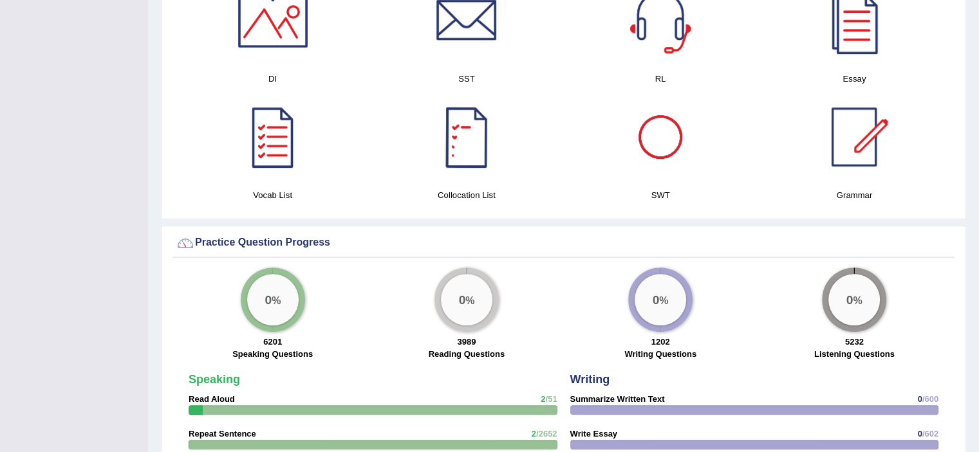
scroll to position [772, 0]
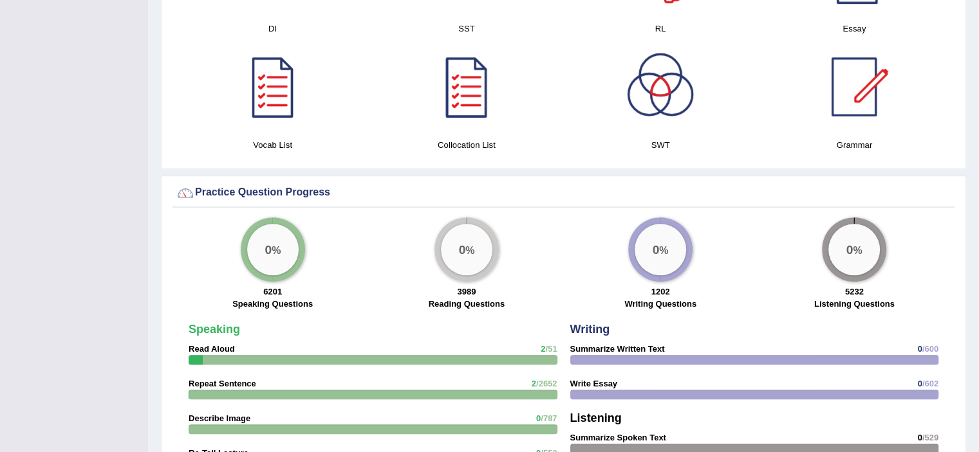
click at [277, 250] on div "0 %" at bounding box center [272, 249] width 51 height 51
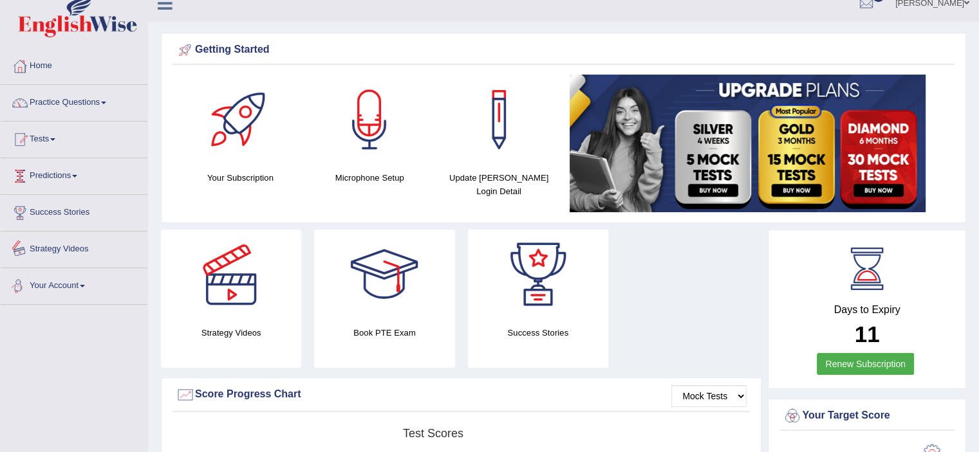
scroll to position [0, 0]
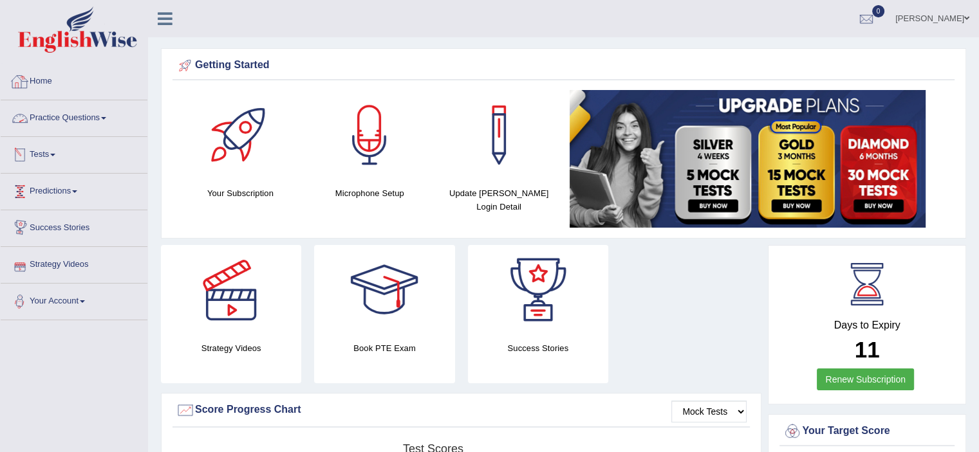
click at [64, 120] on link "Practice Questions" at bounding box center [74, 116] width 147 height 32
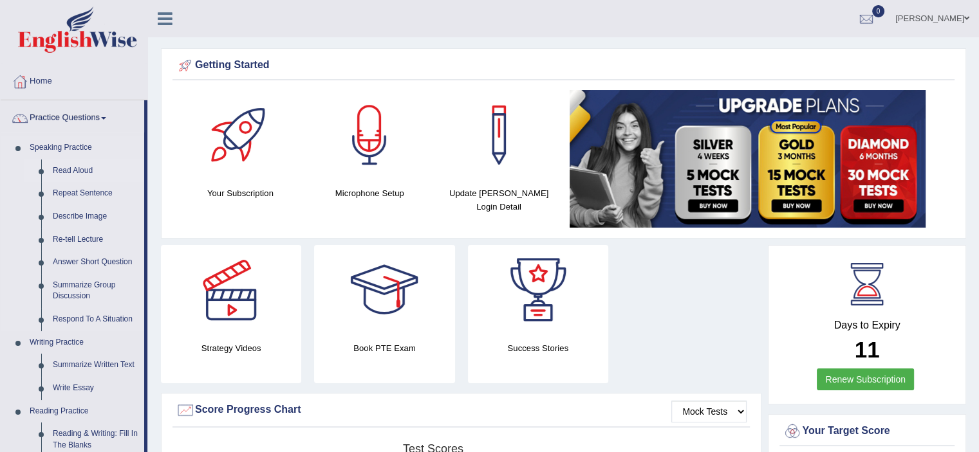
click at [80, 174] on link "Read Aloud" at bounding box center [95, 171] width 97 height 23
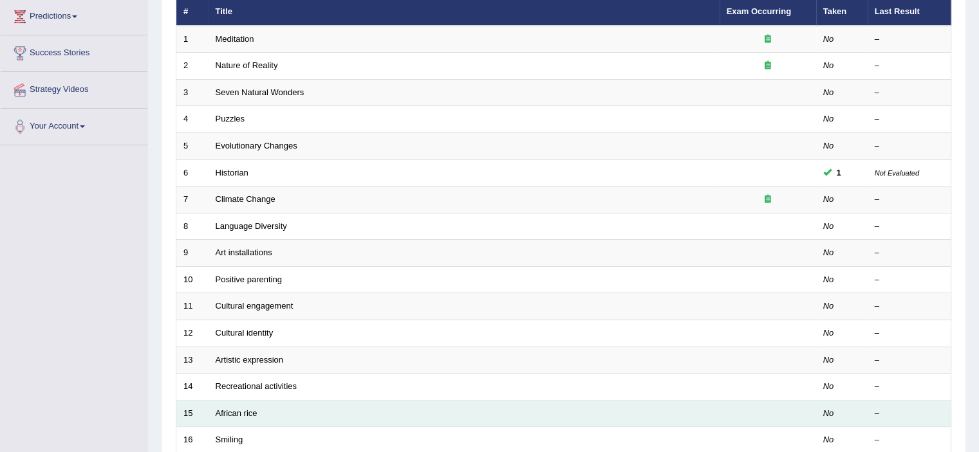
scroll to position [74, 0]
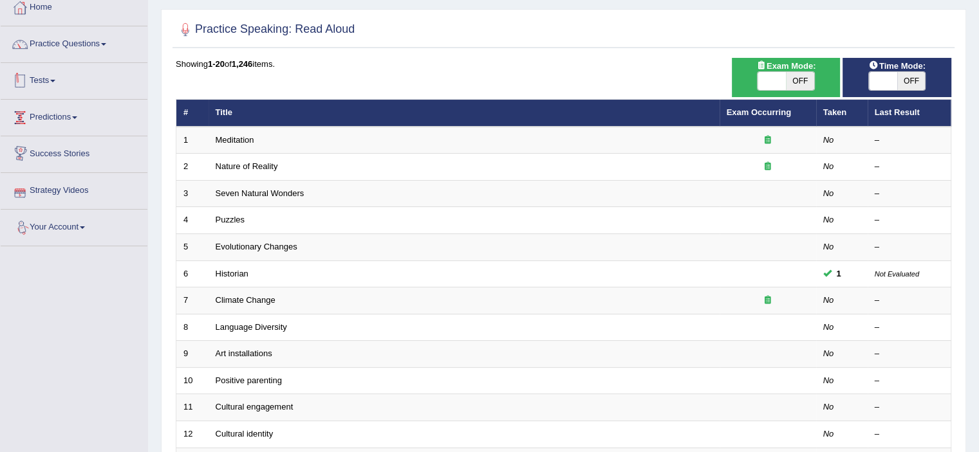
click at [53, 81] on link "Tests" at bounding box center [74, 79] width 147 height 32
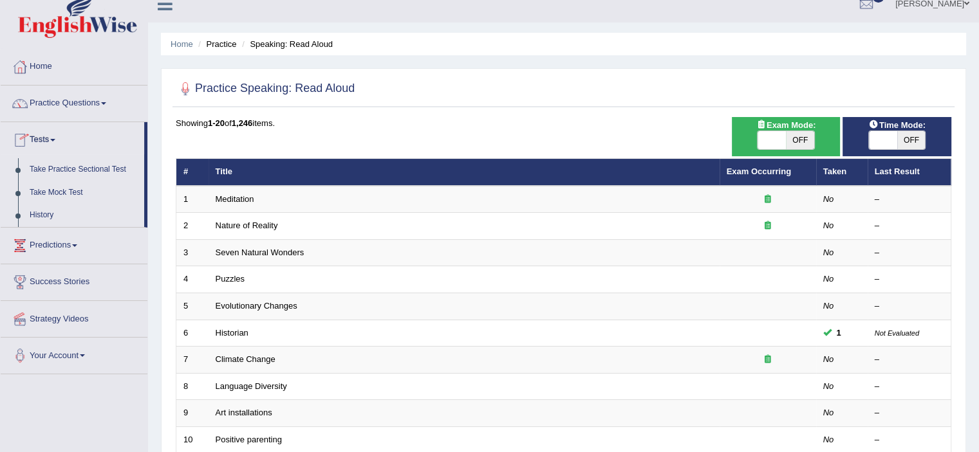
scroll to position [0, 0]
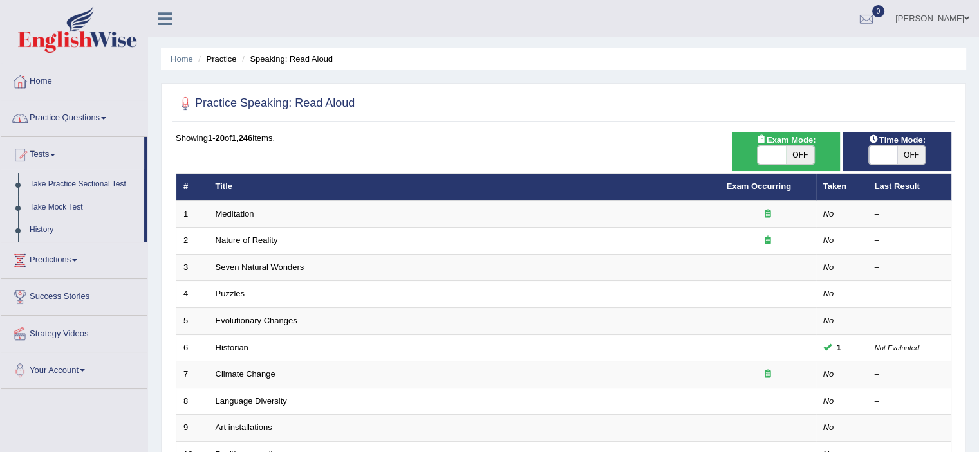
click at [86, 117] on link "Practice Questions" at bounding box center [74, 116] width 147 height 32
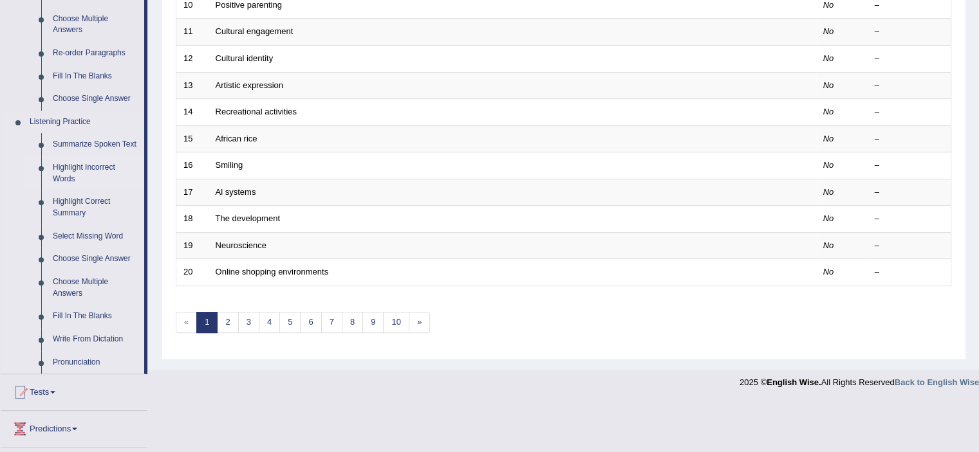
scroll to position [451, 0]
click at [85, 336] on link "Write From Dictation" at bounding box center [95, 339] width 97 height 23
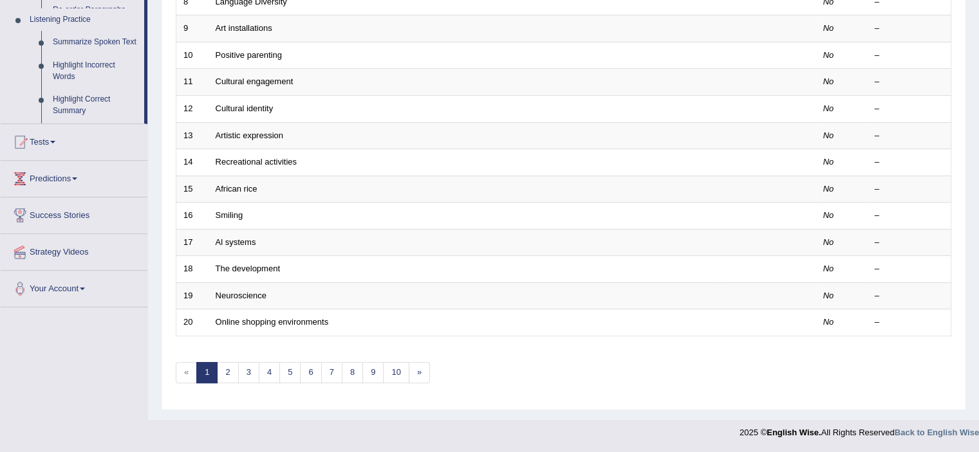
scroll to position [317, 0]
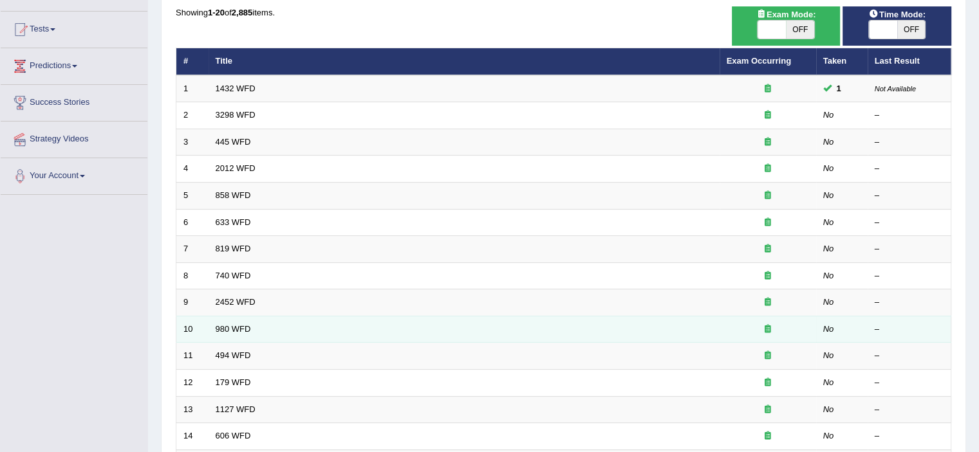
scroll to position [129, 0]
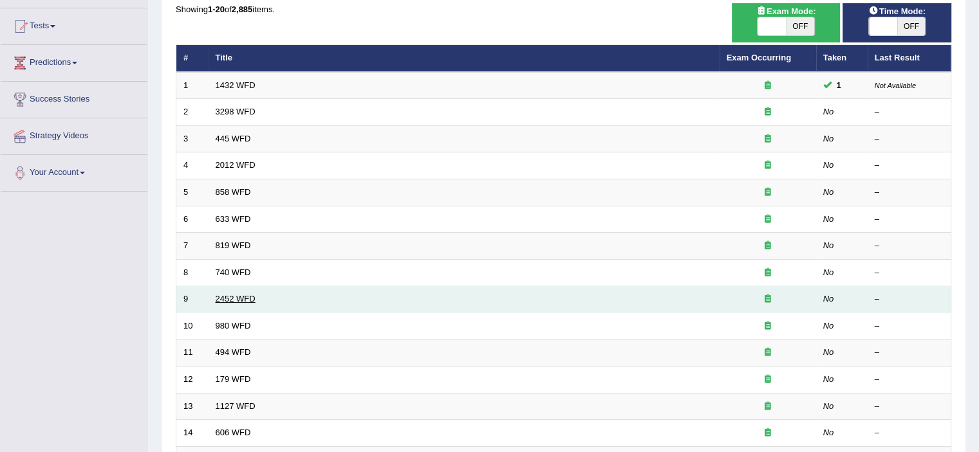
click at [247, 295] on link "2452 WFD" at bounding box center [236, 299] width 40 height 10
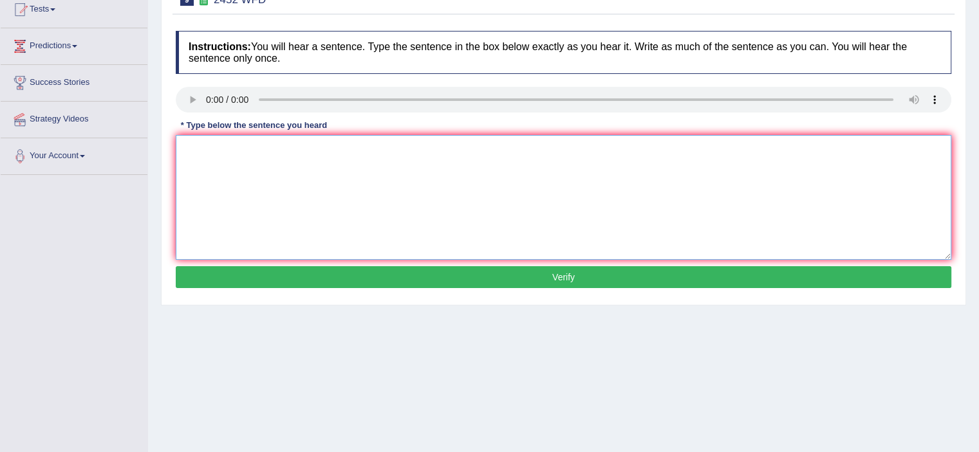
click at [256, 158] on textarea at bounding box center [564, 197] width 776 height 125
click at [206, 140] on textarea "It is a debate of the value of knowledge." at bounding box center [564, 197] width 776 height 125
type textarea "It is a the debate of the value of knowledge."
click at [319, 266] on button "Verify" at bounding box center [564, 277] width 776 height 22
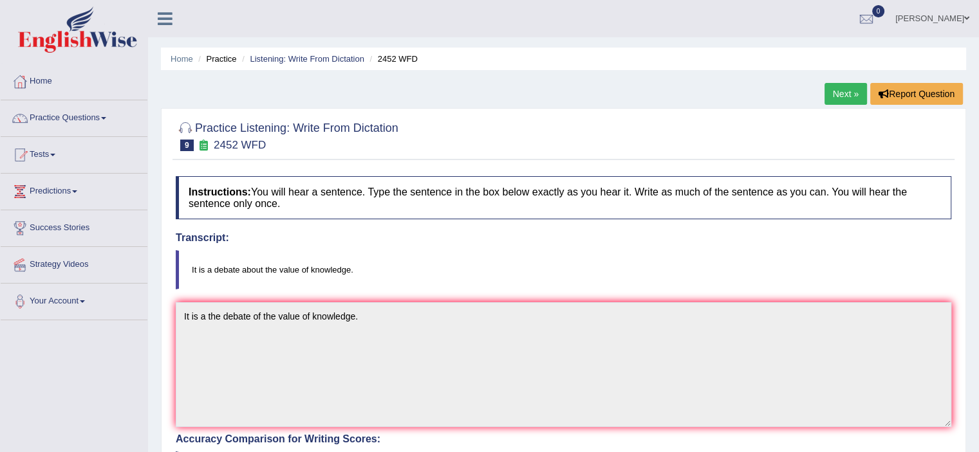
click at [848, 99] on link "Next »" at bounding box center [846, 94] width 42 height 22
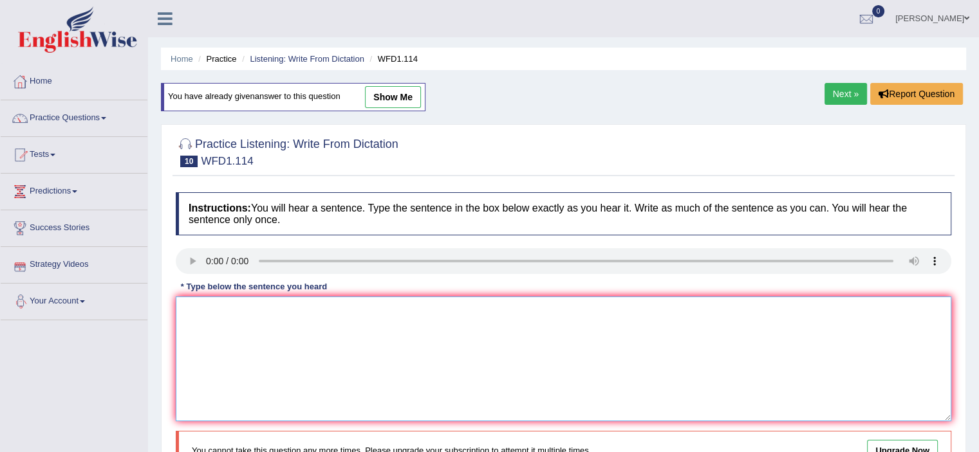
click at [287, 344] on textarea at bounding box center [564, 359] width 776 height 125
type textarea "The authors author early work are less philosophical and less experimental."
click at [841, 98] on link "Next »" at bounding box center [846, 94] width 42 height 22
click at [384, 97] on link "show me" at bounding box center [393, 97] width 56 height 22
type textarea "Communication Communications skills has have become very important in the recen…"
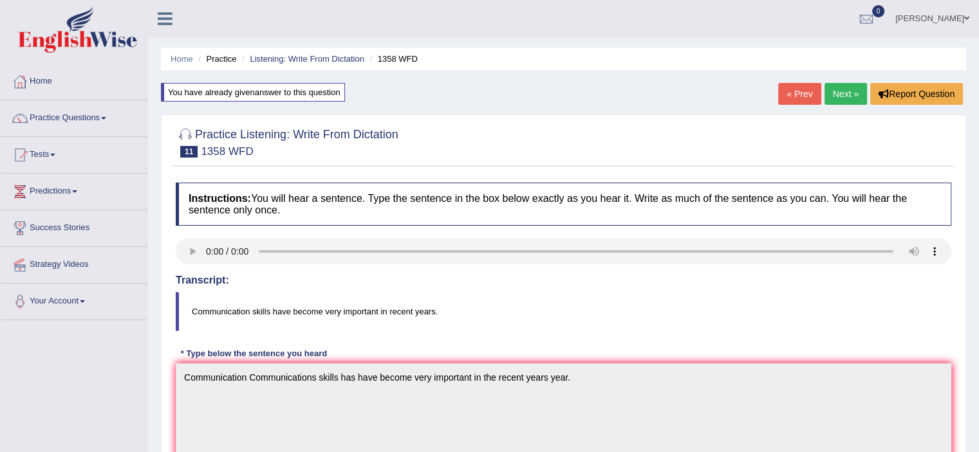
click at [843, 100] on link "Next »" at bounding box center [846, 94] width 42 height 22
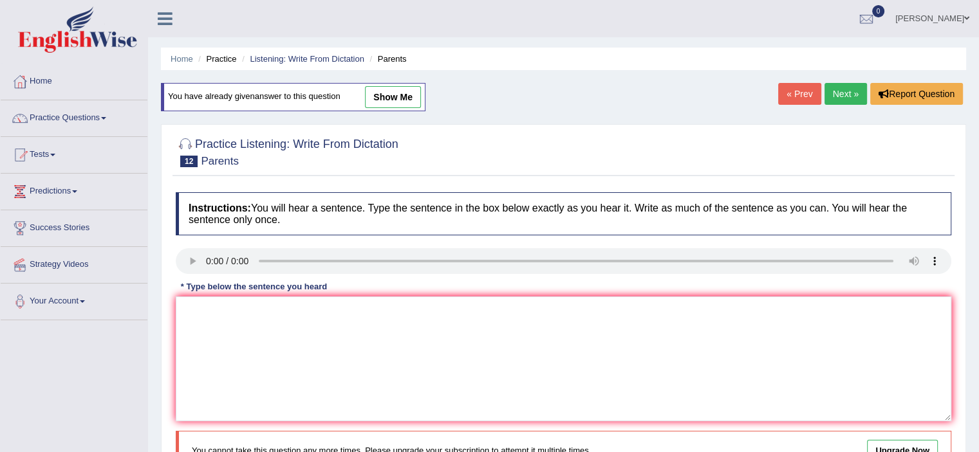
click at [839, 92] on link "Next »" at bounding box center [846, 94] width 42 height 22
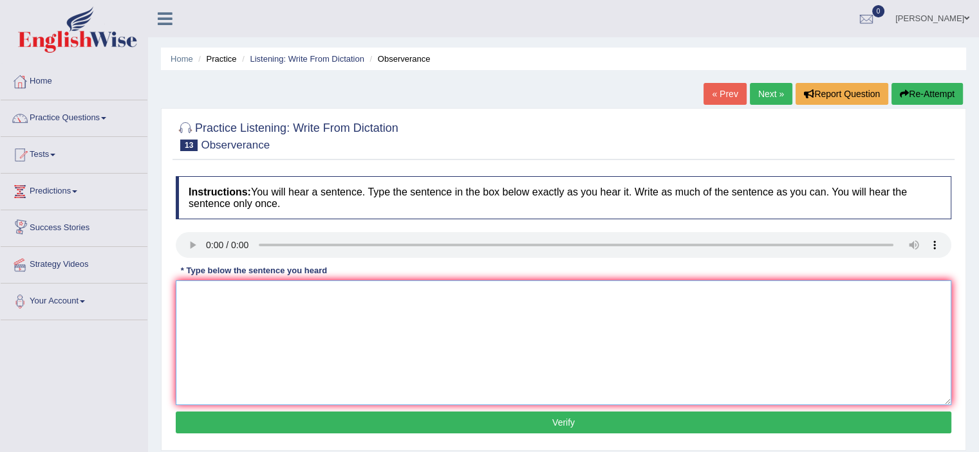
click at [312, 360] on textarea at bounding box center [564, 343] width 776 height 125
type textarea "O"
type textarea "Observors waited"
click at [170, 25] on icon at bounding box center [165, 18] width 15 height 17
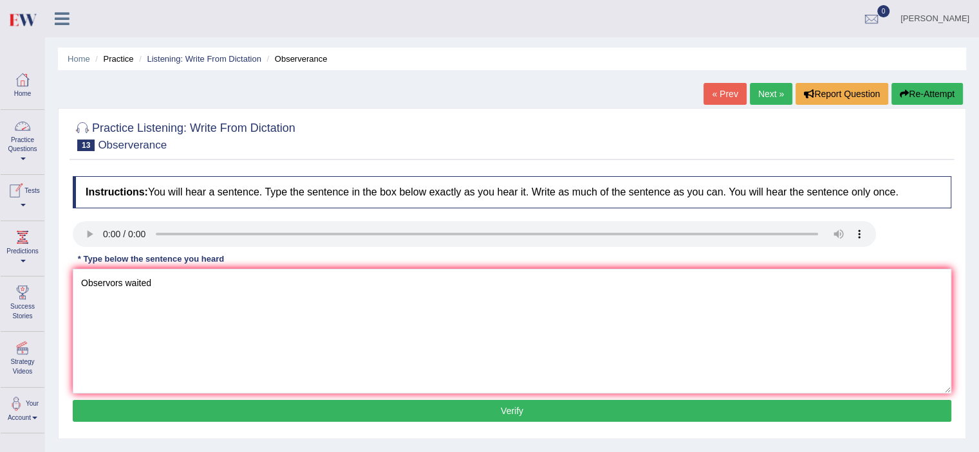
click at [24, 132] on div at bounding box center [22, 126] width 19 height 19
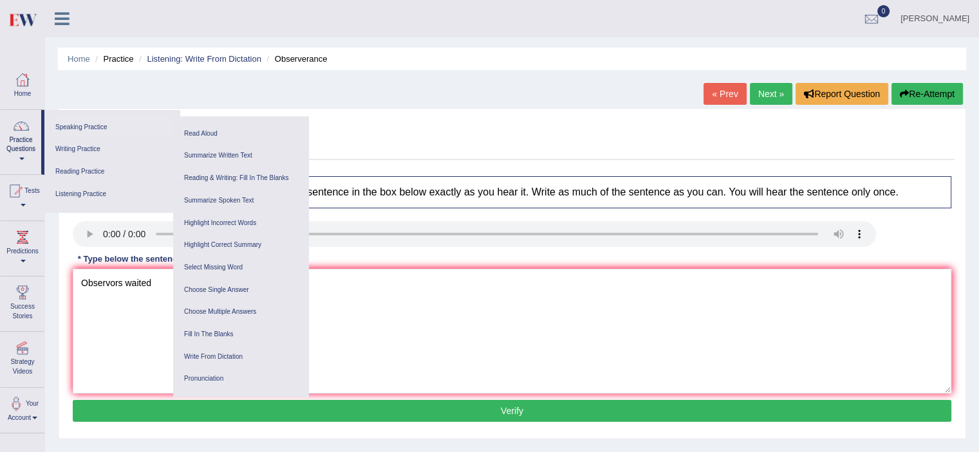
click at [96, 120] on link "Speaking Practice" at bounding box center [112, 128] width 122 height 23
click at [71, 126] on link "Speaking Practice" at bounding box center [112, 128] width 122 height 23
click at [26, 135] on div at bounding box center [21, 126] width 19 height 19
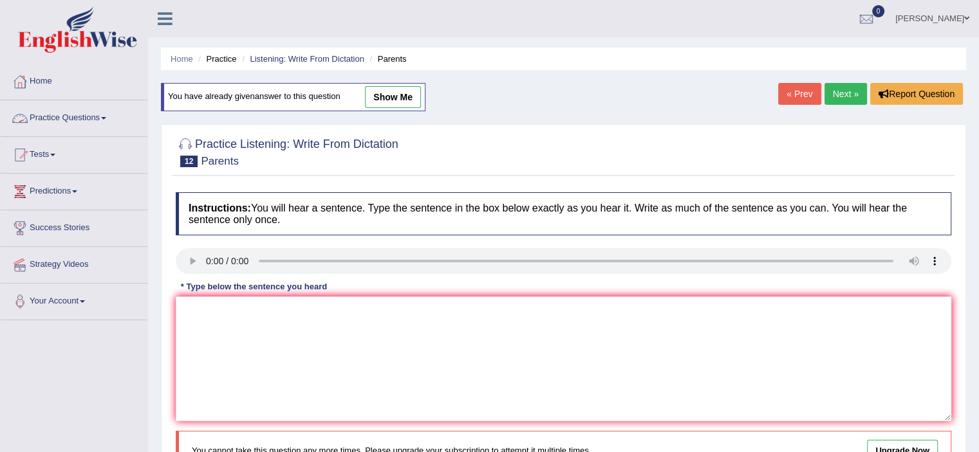
click at [106, 115] on link "Practice Questions" at bounding box center [74, 116] width 147 height 32
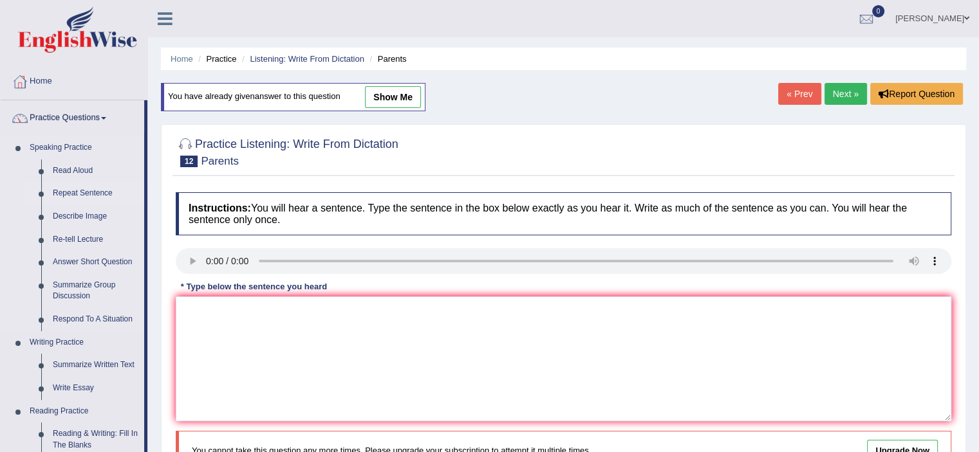
click at [87, 188] on link "Repeat Sentence" at bounding box center [95, 193] width 97 height 23
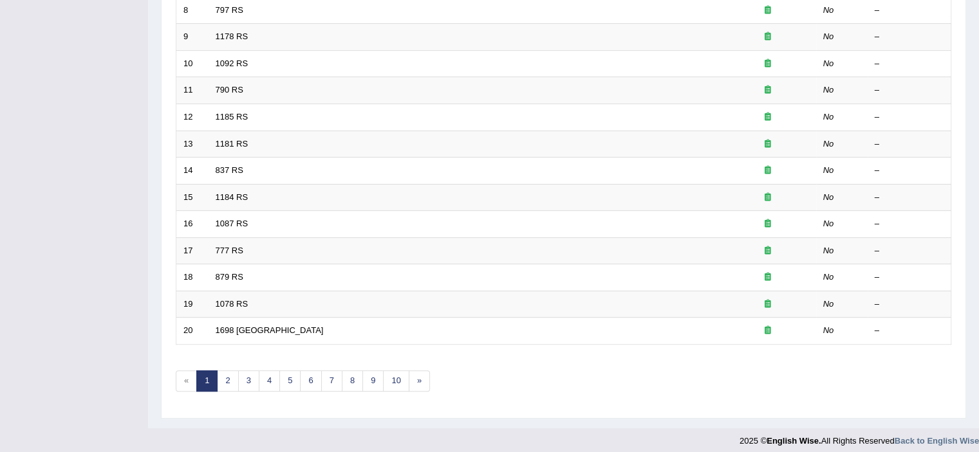
scroll to position [396, 0]
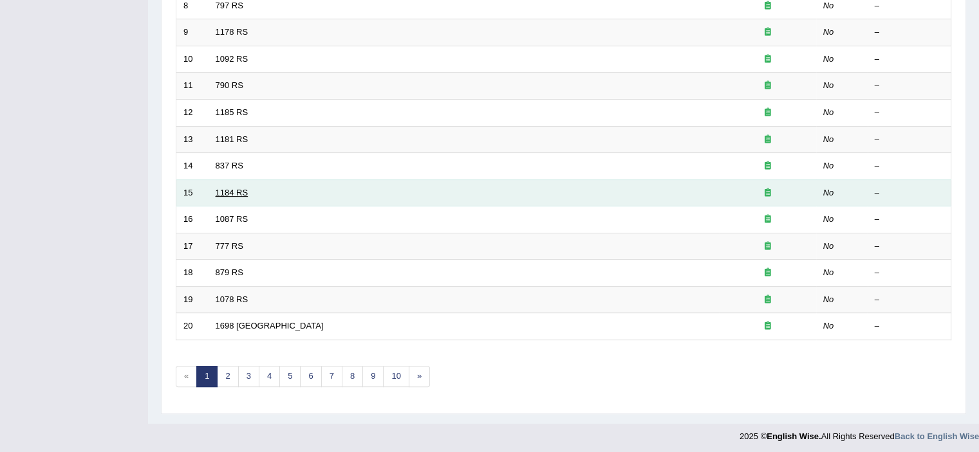
click at [236, 188] on link "1184 RS" at bounding box center [232, 193] width 33 height 10
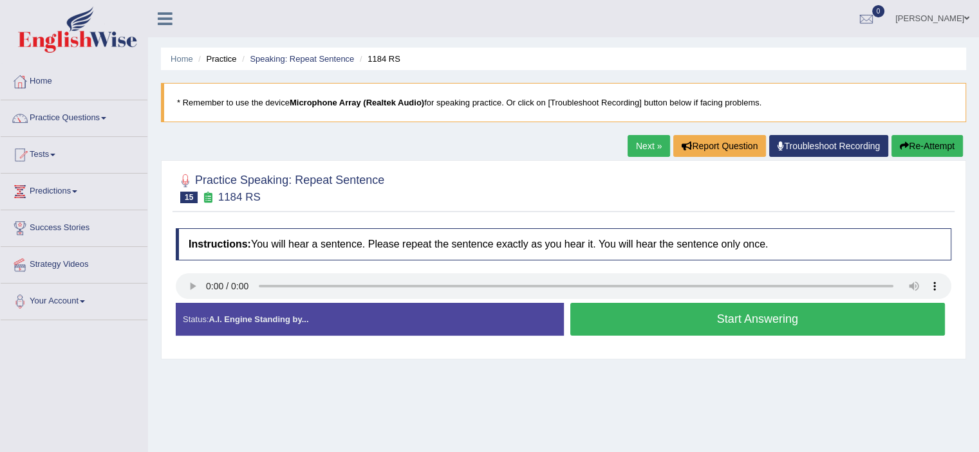
click at [665, 315] on button "Start Answering" at bounding box center [757, 319] width 375 height 33
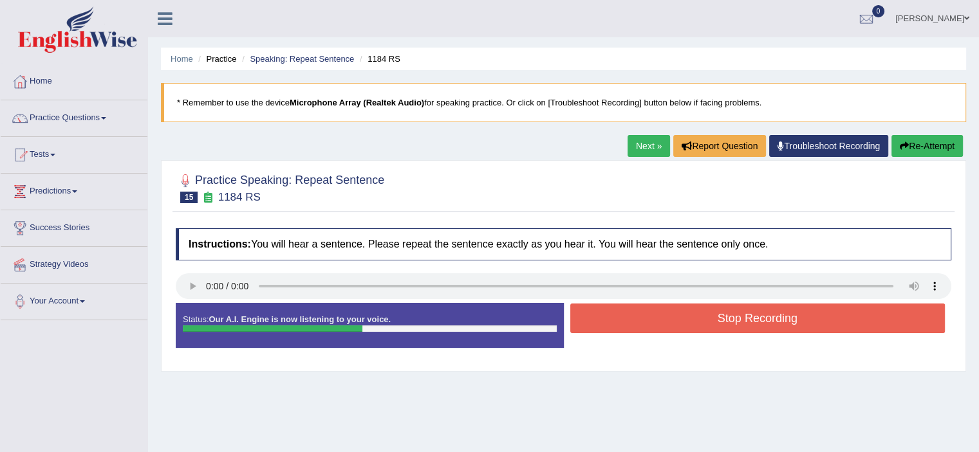
click at [665, 315] on button "Stop Recording" at bounding box center [757, 319] width 375 height 30
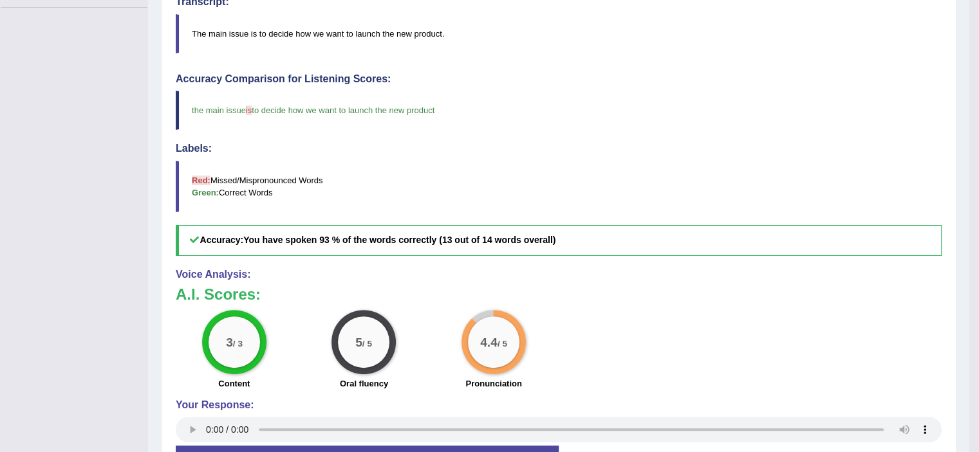
scroll to position [386, 0]
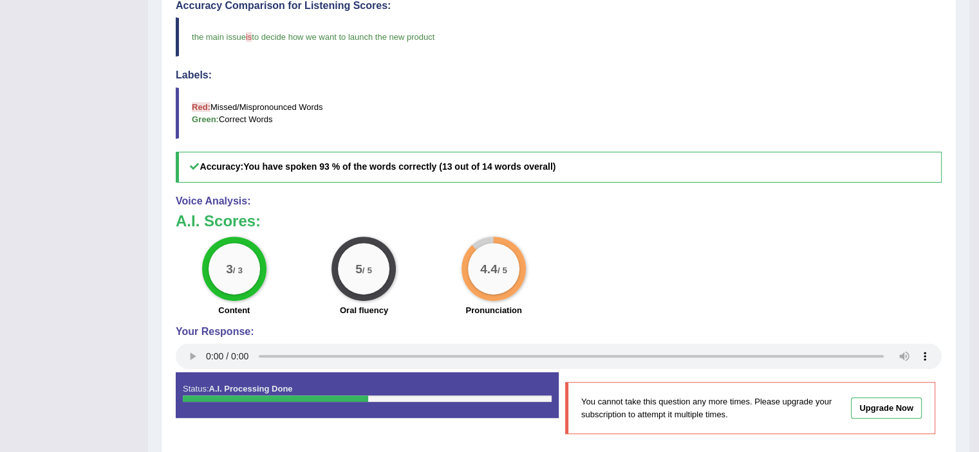
click at [498, 272] on small "/ 5" at bounding box center [503, 270] width 10 height 10
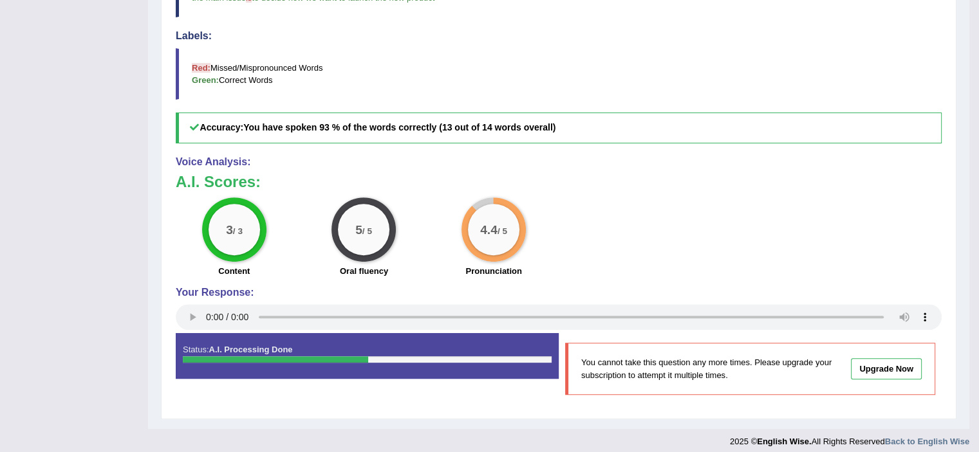
scroll to position [433, 0]
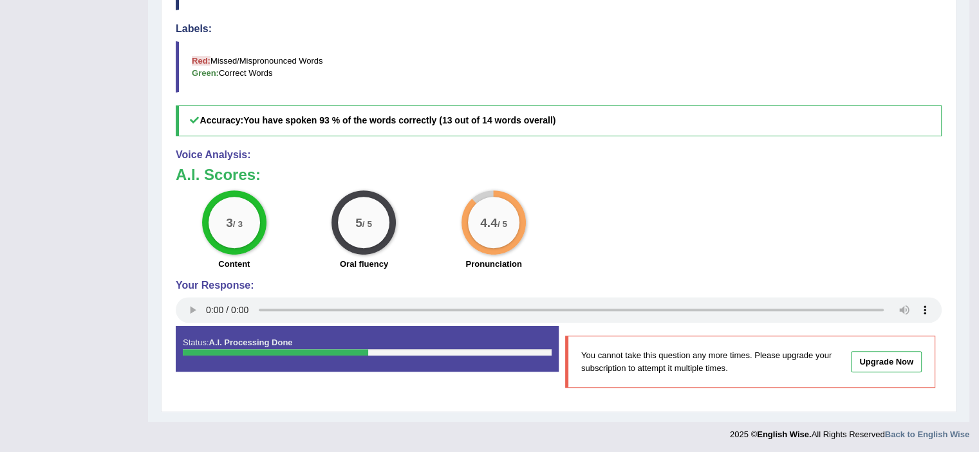
drag, startPoint x: 409, startPoint y: 352, endPoint x: 452, endPoint y: 352, distance: 43.1
click at [452, 352] on div at bounding box center [367, 353] width 369 height 6
drag, startPoint x: 381, startPoint y: 356, endPoint x: 417, endPoint y: 352, distance: 36.3
click at [417, 352] on div "Status: A.I. Processing Done" at bounding box center [367, 348] width 383 height 45
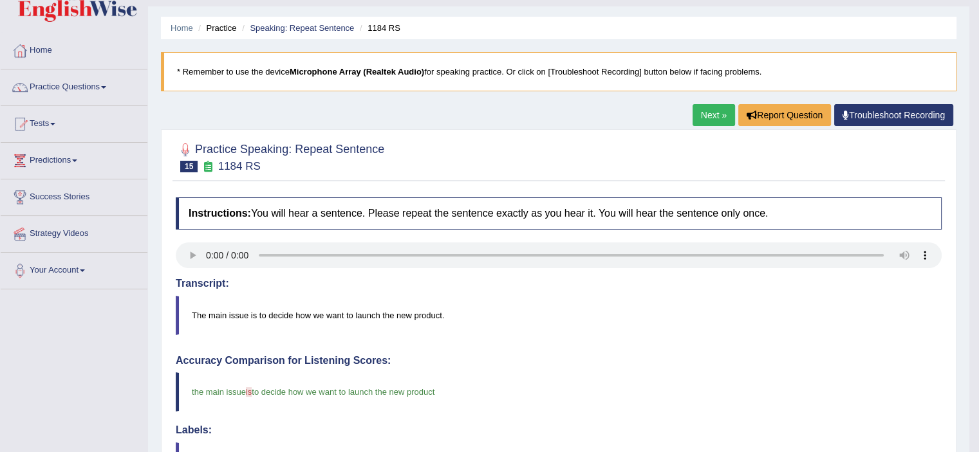
scroll to position [0, 0]
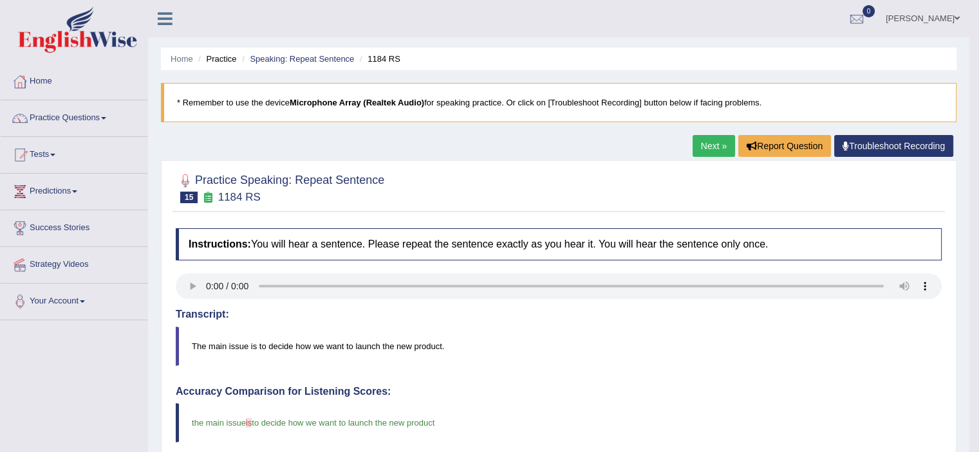
click at [709, 151] on link "Next »" at bounding box center [714, 146] width 42 height 22
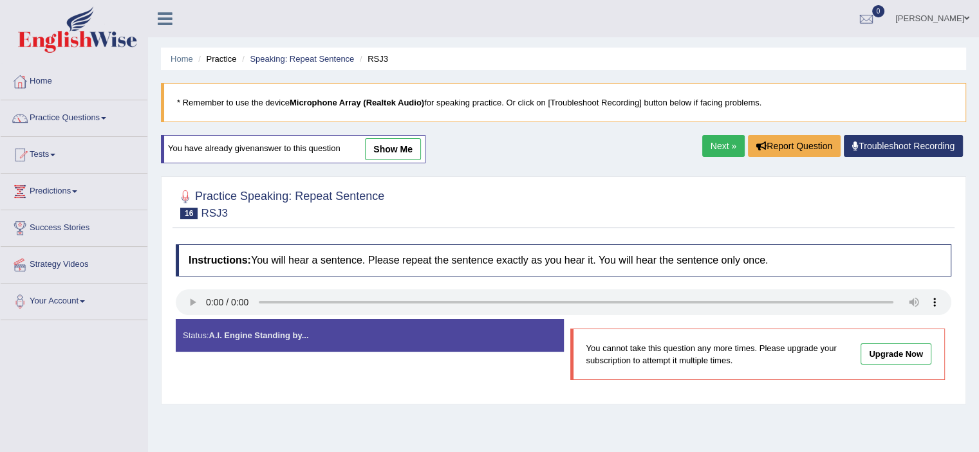
click at [710, 147] on link "Next »" at bounding box center [723, 146] width 42 height 22
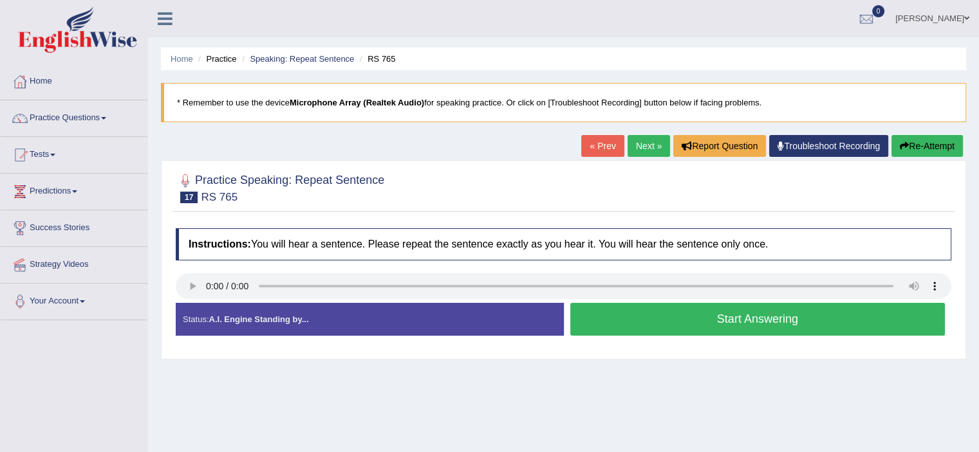
click at [643, 149] on link "Next »" at bounding box center [649, 146] width 42 height 22
click at [50, 157] on link "Tests" at bounding box center [74, 153] width 147 height 32
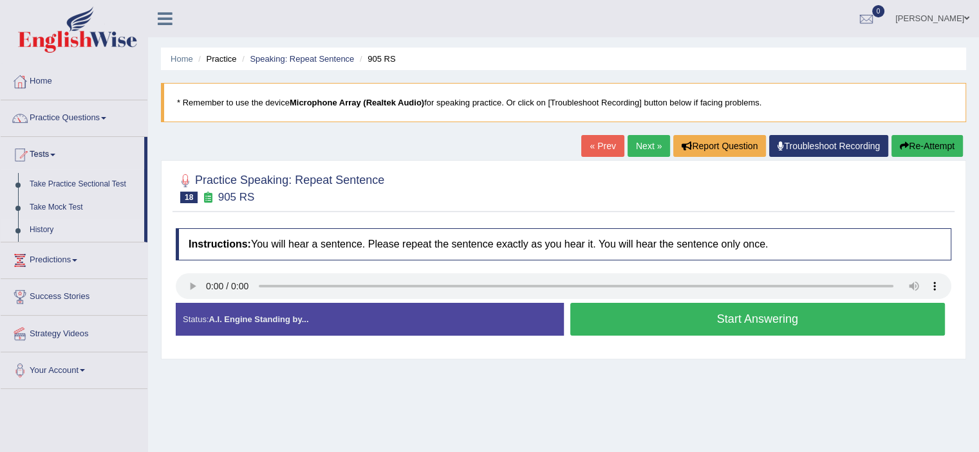
click at [48, 225] on link "History" at bounding box center [84, 230] width 120 height 23
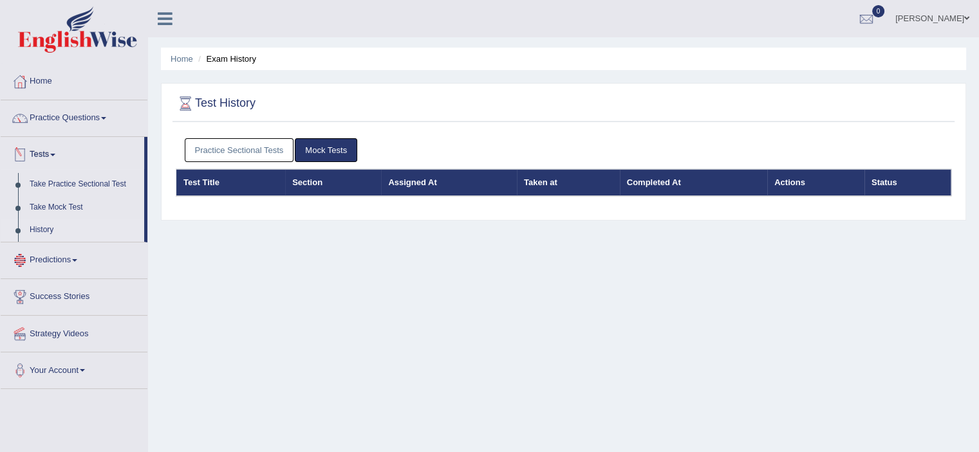
click at [73, 259] on link "Predictions" at bounding box center [74, 259] width 147 height 32
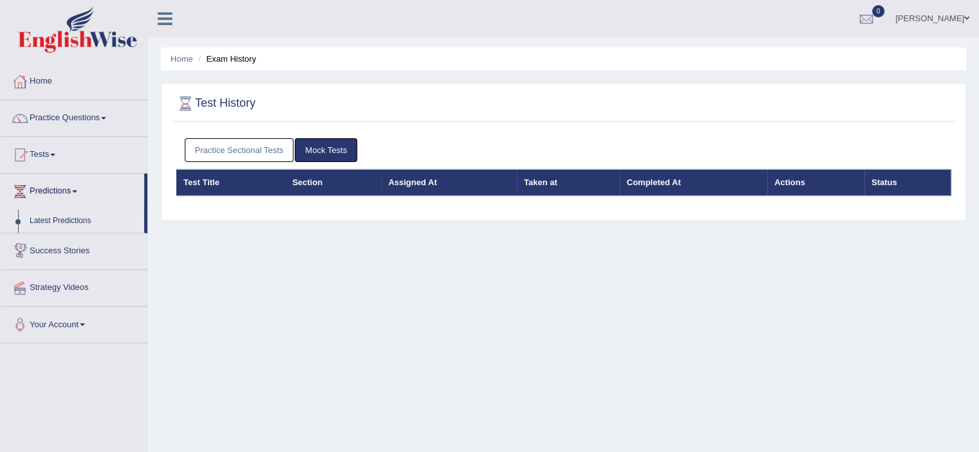
click at [76, 218] on link "Latest Predictions" at bounding box center [84, 221] width 120 height 23
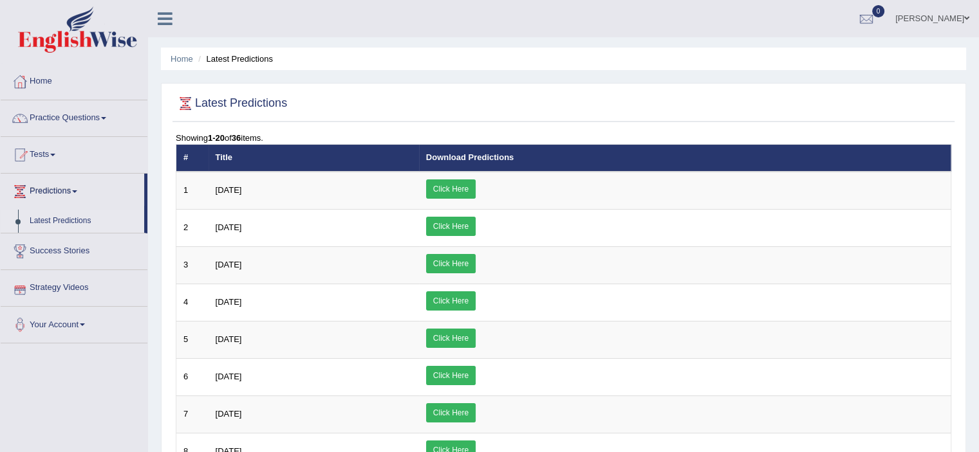
click at [79, 283] on link "Strategy Videos" at bounding box center [74, 286] width 147 height 32
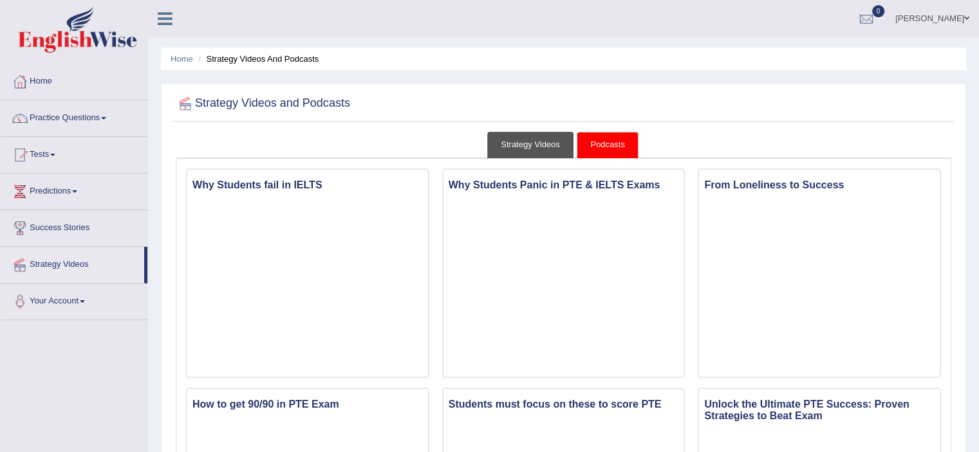
click at [530, 149] on link "Strategy Videos" at bounding box center [530, 145] width 86 height 26
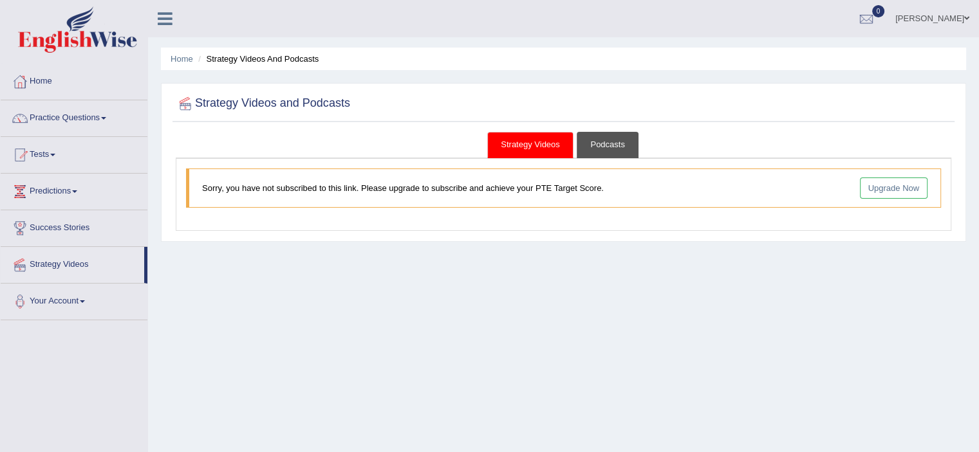
click at [610, 147] on link "Podcasts" at bounding box center [607, 145] width 61 height 26
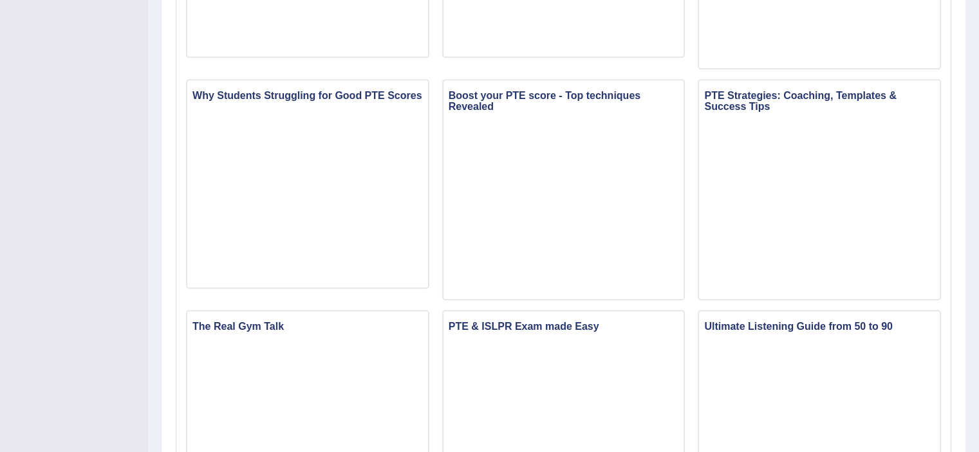
scroll to position [512, 0]
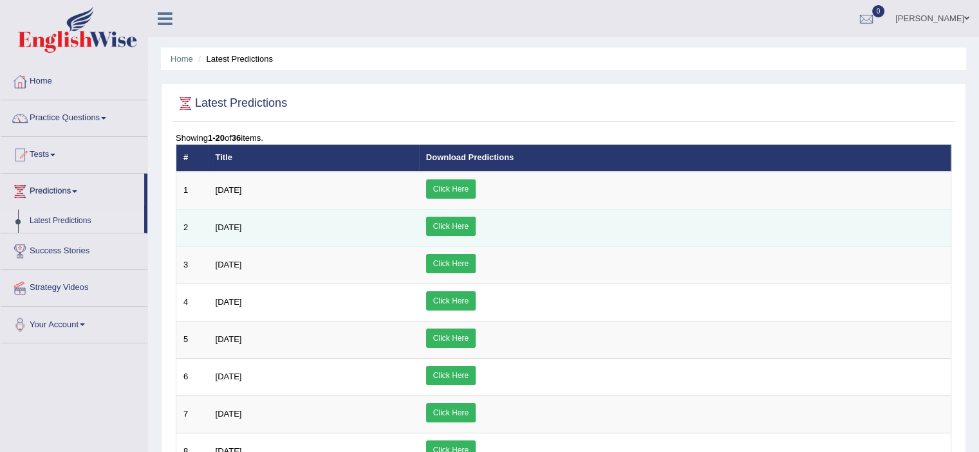
click at [476, 220] on link "Click Here" at bounding box center [451, 226] width 50 height 19
